Goal: Information Seeking & Learning: Check status

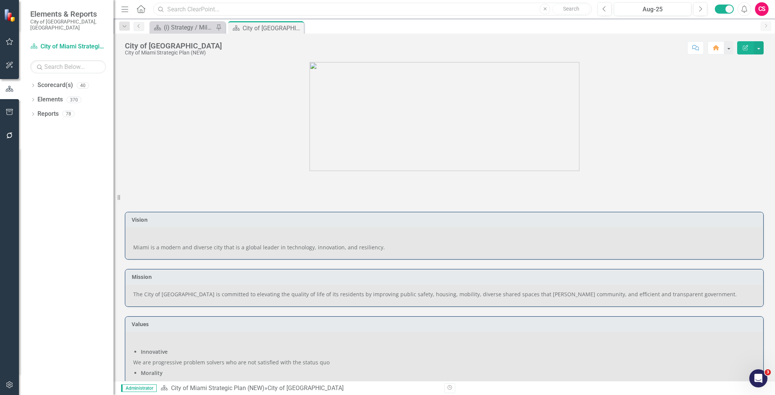
click at [228, 3] on input "text" at bounding box center [372, 9] width 439 height 13
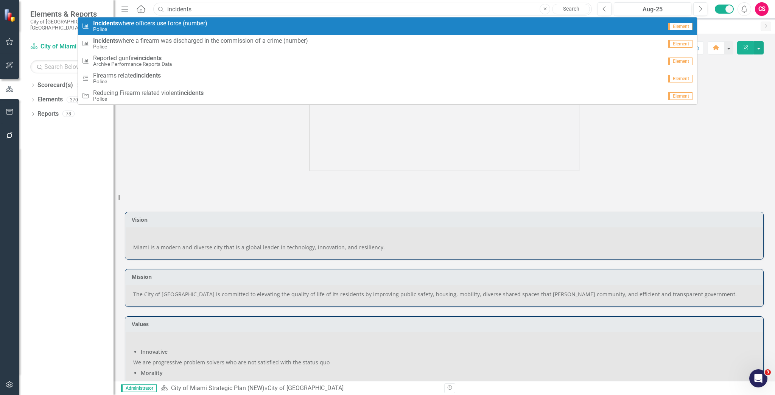
type input "incidents"
click at [223, 29] on div "Measure Incidents where officers use force (number) Police" at bounding box center [372, 26] width 581 height 12
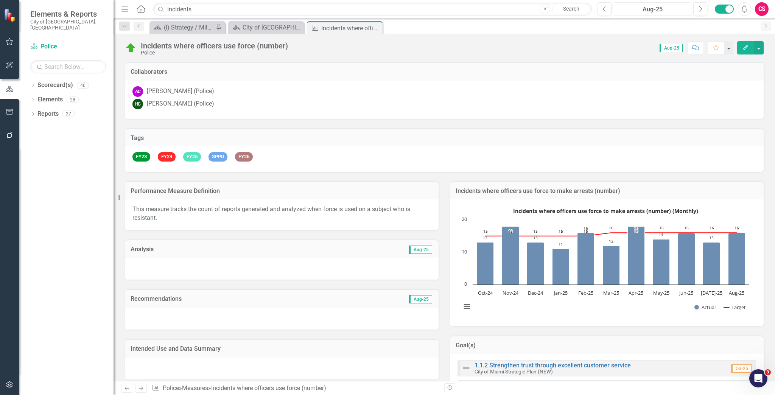
click at [643, 9] on div "Aug-25" at bounding box center [653, 9] width 72 height 9
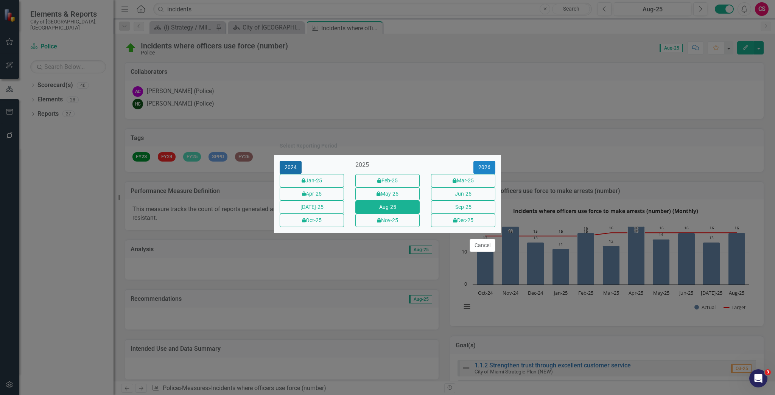
click at [294, 161] on button "2024" at bounding box center [291, 167] width 22 height 13
click at [294, 161] on button "2023" at bounding box center [291, 167] width 22 height 13
click at [294, 161] on button "2022" at bounding box center [291, 167] width 22 height 13
click at [294, 161] on button "2020" at bounding box center [291, 167] width 22 height 13
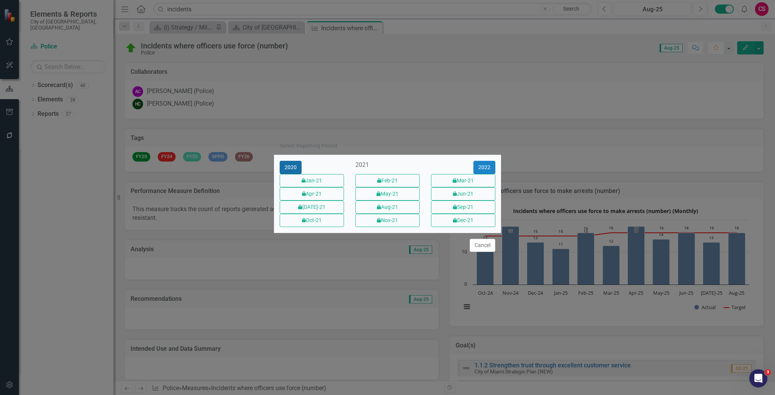
click at [294, 161] on button "2020" at bounding box center [291, 167] width 22 height 13
click at [294, 161] on button "2018" at bounding box center [291, 167] width 22 height 13
click at [294, 161] on button "2017" at bounding box center [291, 167] width 22 height 13
click at [294, 161] on button "2016" at bounding box center [291, 167] width 22 height 13
click at [293, 161] on button "2015" at bounding box center [291, 167] width 22 height 13
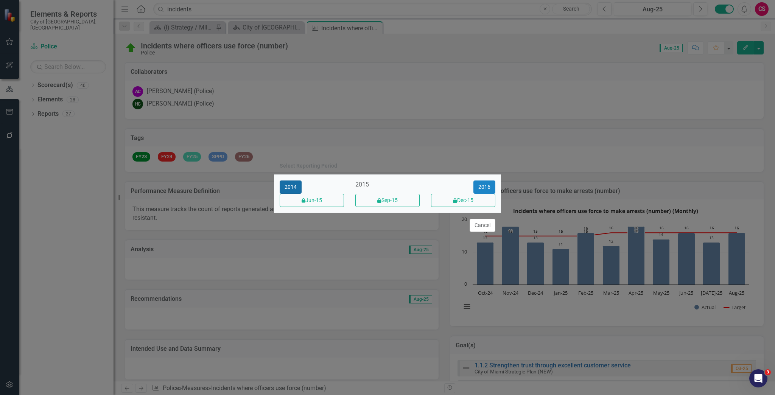
click at [296, 186] on button "2014" at bounding box center [291, 187] width 22 height 13
click at [292, 184] on button "2013" at bounding box center [291, 187] width 22 height 13
click at [319, 201] on button "icon.lock Dec-13" at bounding box center [312, 200] width 64 height 13
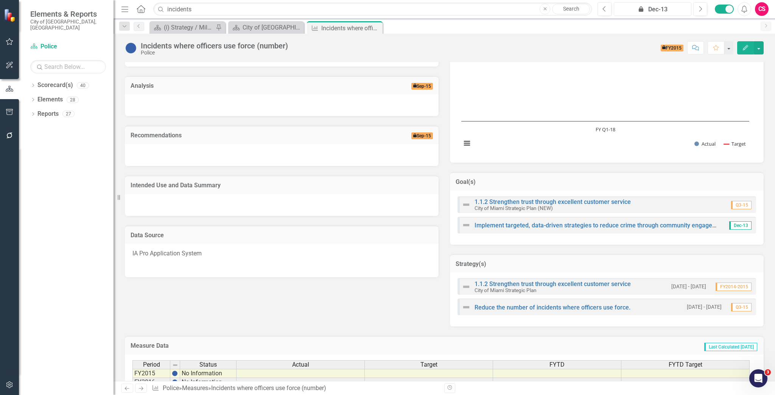
scroll to position [121, 0]
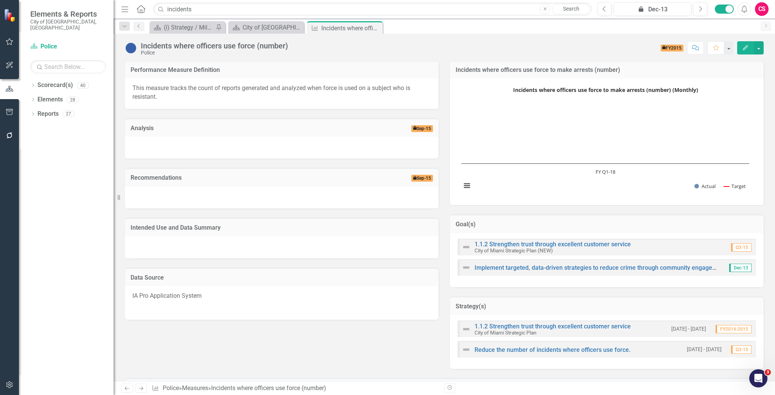
click at [746, 47] on icon "button" at bounding box center [745, 47] width 5 height 5
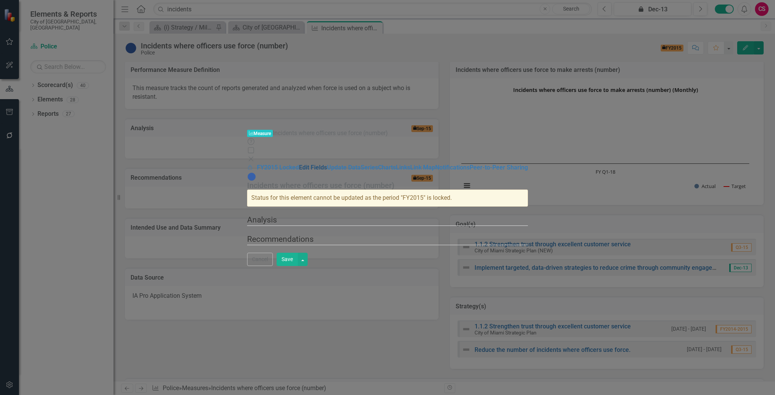
click at [299, 164] on link "Edit Fields" at bounding box center [313, 167] width 28 height 7
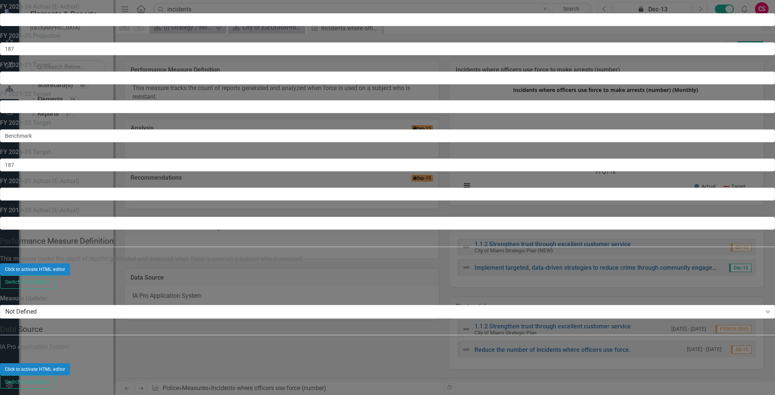
scroll to position [273, 0]
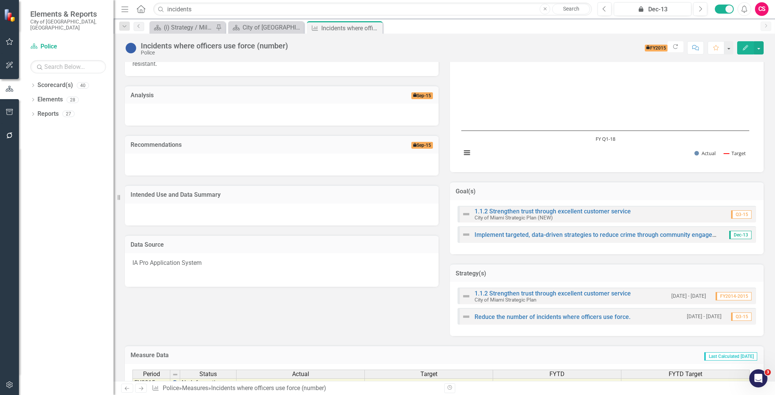
scroll to position [49, 0]
